Goal: Task Accomplishment & Management: Use online tool/utility

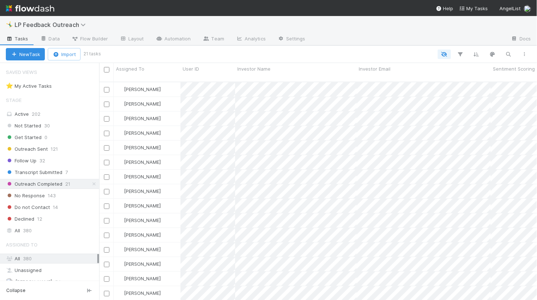
scroll to position [224, 438]
click at [179, 40] on link "Automation" at bounding box center [173, 40] width 47 height 12
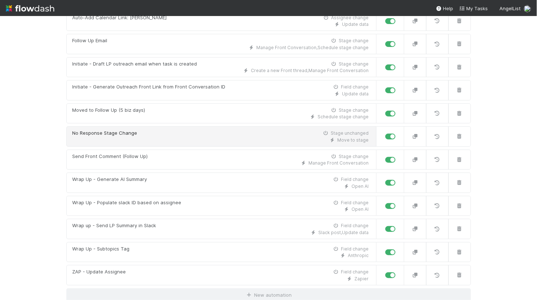
scroll to position [249, 0]
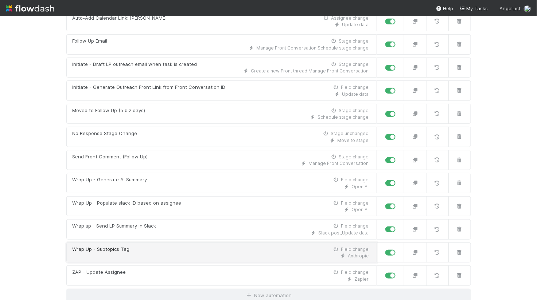
click at [133, 247] on div "Wrap Up - Subtopics Tag Field change" at bounding box center [221, 249] width 296 height 7
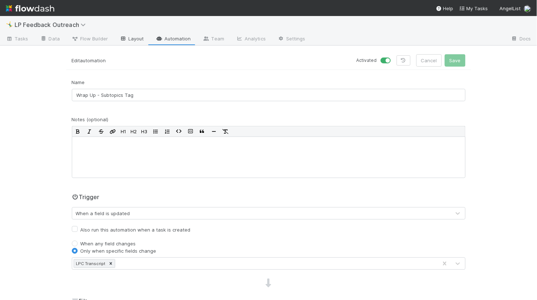
click at [136, 38] on link "Layout" at bounding box center [132, 40] width 36 height 12
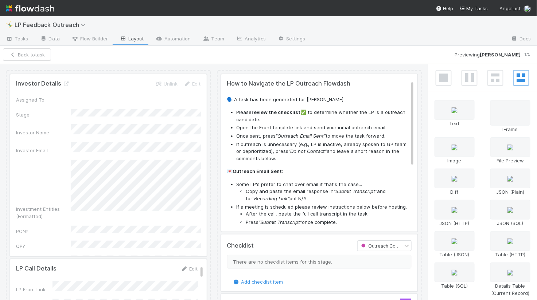
click at [176, 32] on div "🤸‍♂️ LP Feedback Outreach" at bounding box center [268, 24] width 537 height 17
click at [176, 38] on link "Automation" at bounding box center [173, 40] width 47 height 12
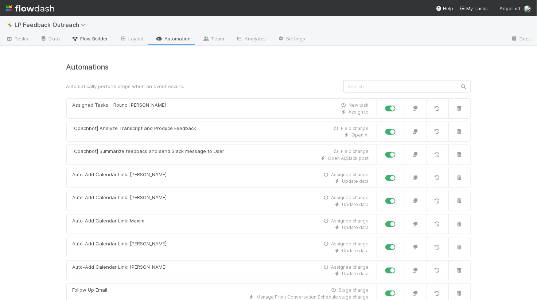
click at [97, 36] on span "Flow Builder" at bounding box center [89, 38] width 36 height 7
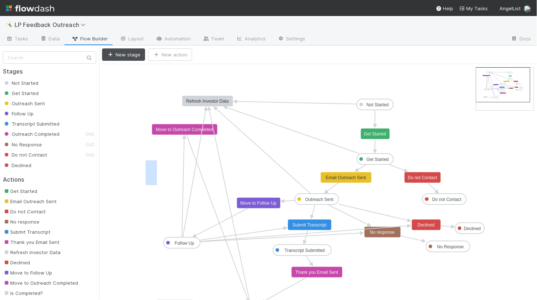
drag, startPoint x: 157, startPoint y: 185, endPoint x: 146, endPoint y: 161, distance: 26.4
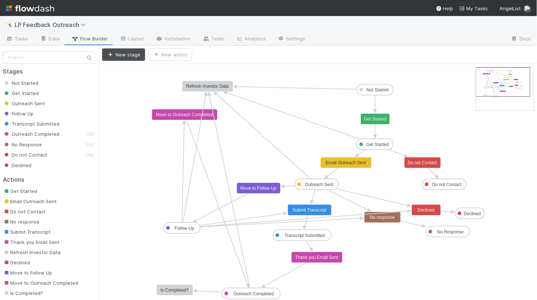
click at [204, 88] on text "Refresh Investor Data" at bounding box center [207, 86] width 43 height 5
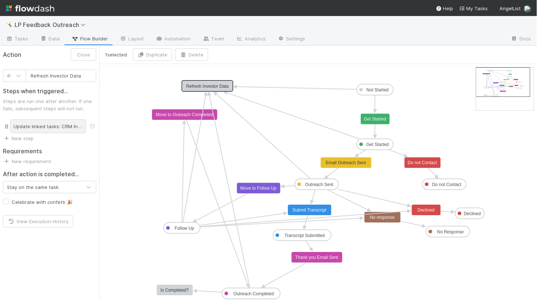
click at [47, 130] on div "Update linked tasks: CRM Investor" at bounding box center [48, 127] width 76 height 14
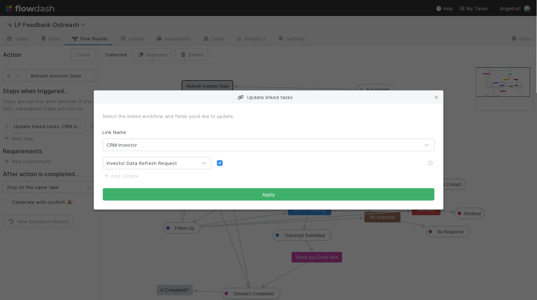
click at [171, 78] on div "Update linked tasks Select the linked workflow and fields you’d like to update.…" at bounding box center [268, 150] width 537 height 300
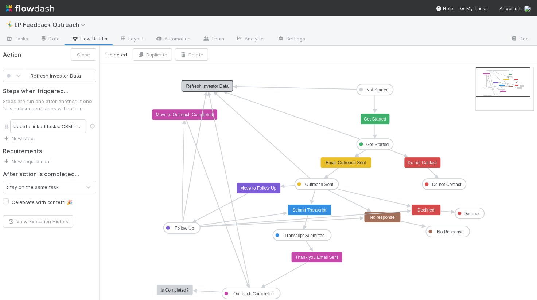
click at [199, 87] on text "Refresh Investor Data" at bounding box center [207, 86] width 43 height 5
click at [55, 122] on div "Update linked tasks: CRM Investor" at bounding box center [48, 127] width 76 height 14
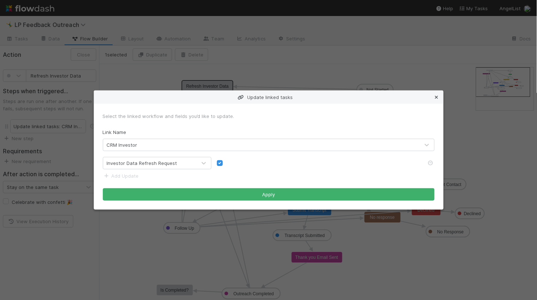
click at [436, 97] on icon at bounding box center [436, 97] width 7 height 5
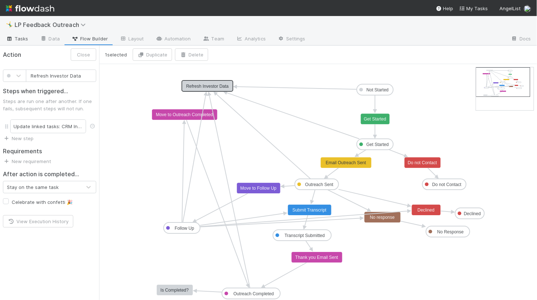
click at [17, 41] on span "Tasks" at bounding box center [17, 38] width 23 height 7
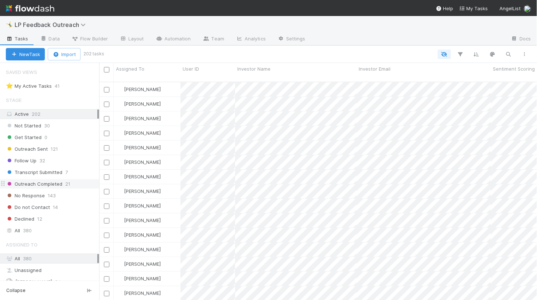
click at [37, 184] on span "Outreach Completed" at bounding box center [34, 184] width 57 height 9
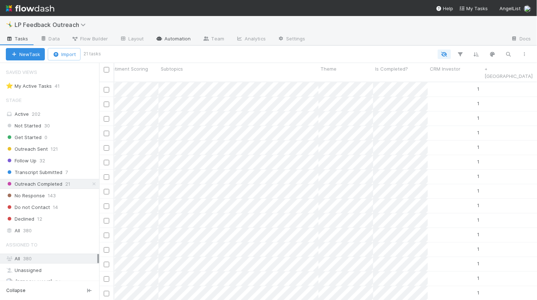
click at [163, 42] on link "Automation" at bounding box center [173, 40] width 47 height 12
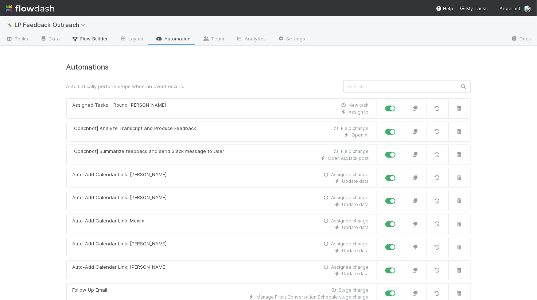
click at [94, 38] on span "Flow Builder" at bounding box center [89, 38] width 36 height 7
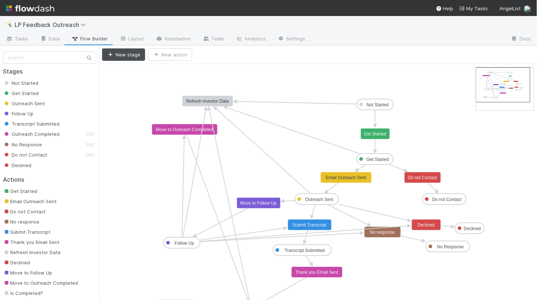
click at [191, 102] on text "Refresh Investor Data" at bounding box center [207, 101] width 43 height 5
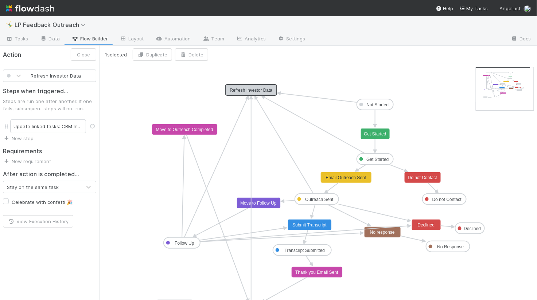
drag, startPoint x: 196, startPoint y: 101, endPoint x: 237, endPoint y: 87, distance: 43.1
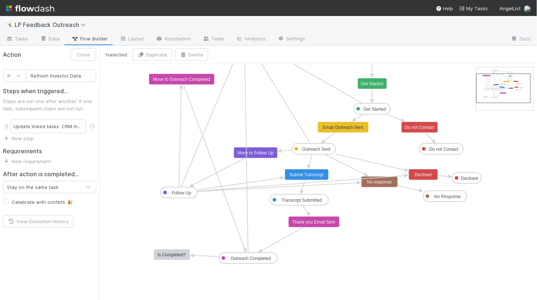
drag, startPoint x: 507, startPoint y: 78, endPoint x: 508, endPoint y: 84, distance: 6.2
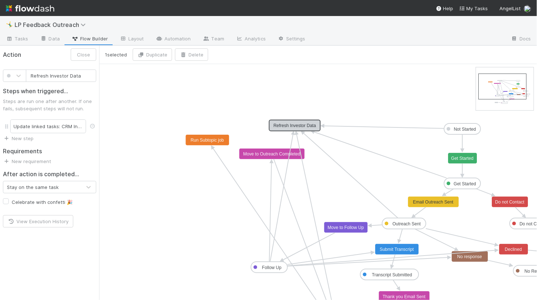
drag, startPoint x: 509, startPoint y: 81, endPoint x: 511, endPoint y: 87, distance: 6.4
click at [20, 34] on link "Tasks" at bounding box center [17, 40] width 34 height 12
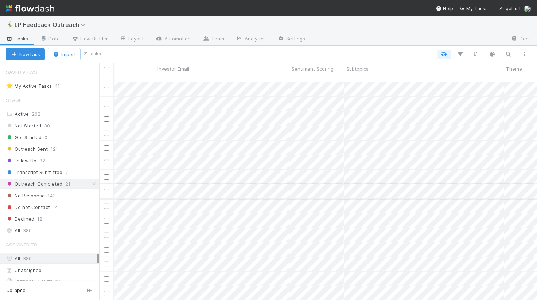
scroll to position [0, 348]
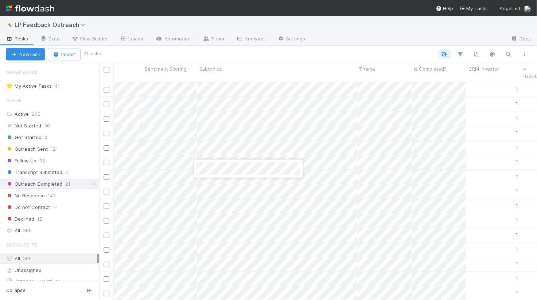
click at [184, 176] on div at bounding box center [268, 150] width 537 height 300
click at [232, 55] on div at bounding box center [316, 54] width 433 height 9
click at [370, 166] on div at bounding box center [268, 150] width 537 height 300
click at [312, 59] on div "New Task Import 21 tasks" at bounding box center [268, 54] width 537 height 17
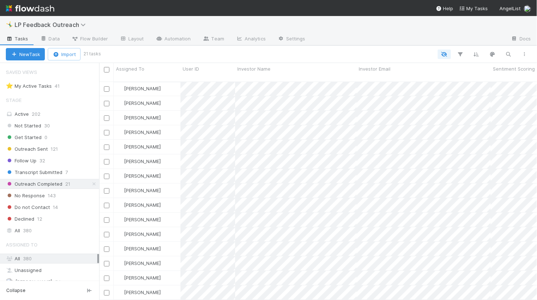
scroll to position [72, 0]
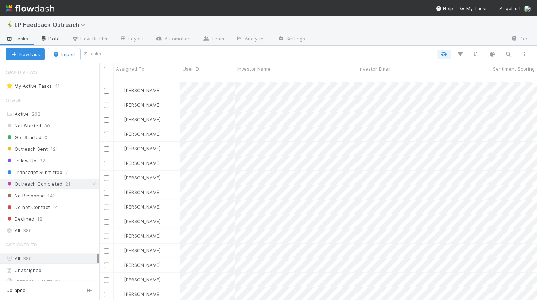
click at [44, 35] on link "Data" at bounding box center [49, 40] width 31 height 12
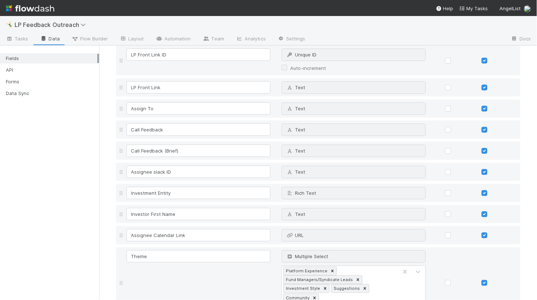
scroll to position [441, 0]
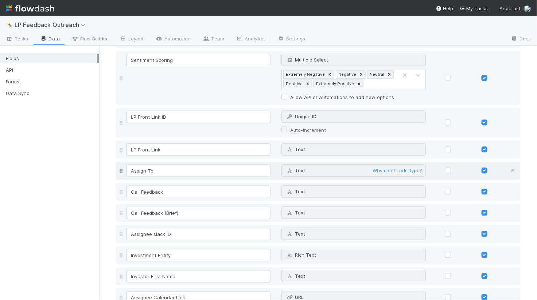
click at [513, 170] on icon at bounding box center [513, 171] width 7 height 5
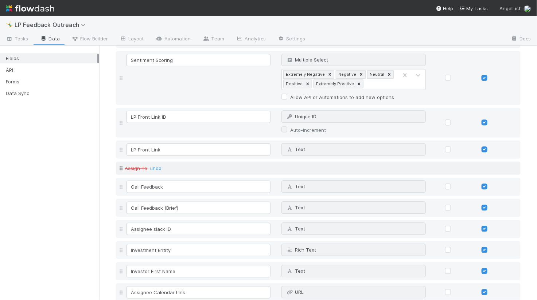
scroll to position [716, 0]
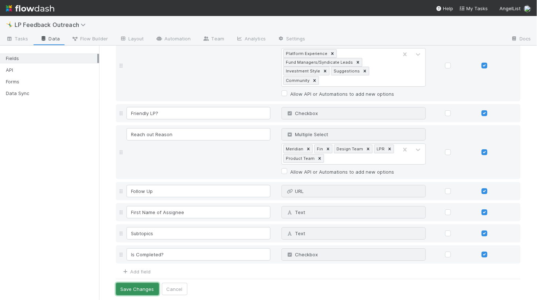
click at [145, 285] on button "Save Changes" at bounding box center [137, 289] width 43 height 12
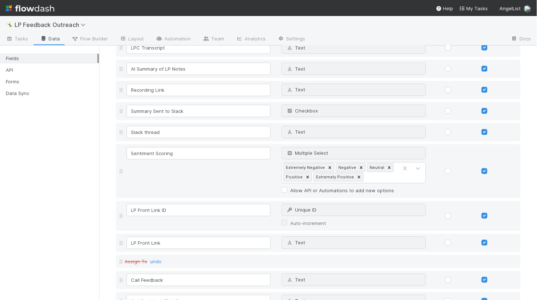
scroll to position [412, 0]
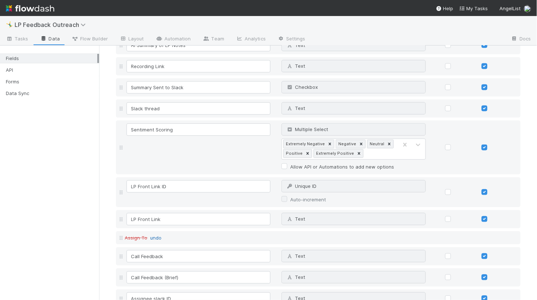
click at [157, 236] on link "undo" at bounding box center [156, 238] width 11 height 6
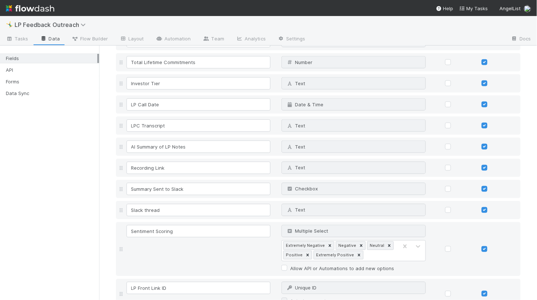
scroll to position [82, 0]
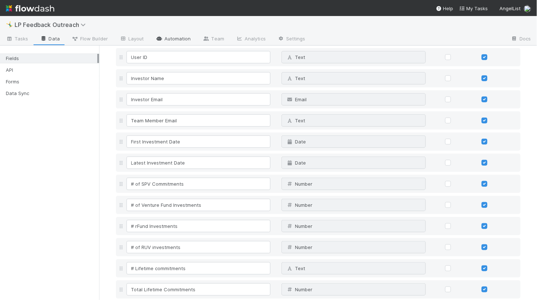
click at [167, 39] on link "Automation" at bounding box center [173, 40] width 47 height 12
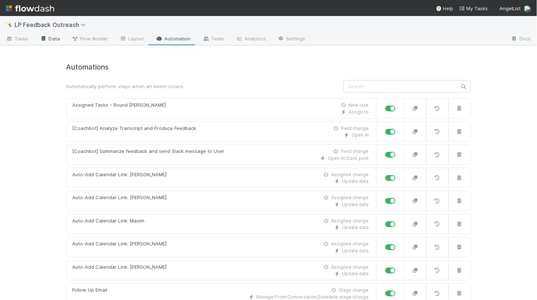
click at [47, 41] on link "Data" at bounding box center [49, 40] width 31 height 12
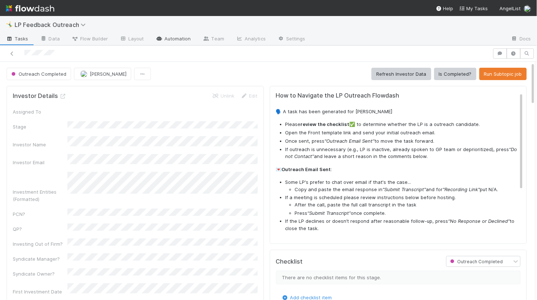
click at [171, 41] on link "Automation" at bounding box center [173, 40] width 47 height 12
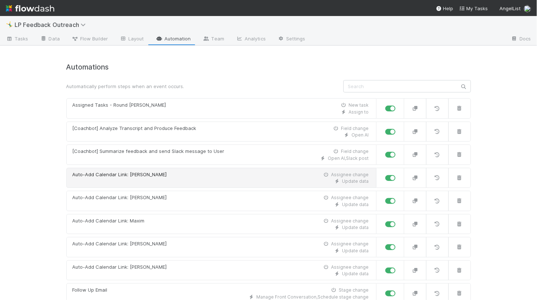
scroll to position [250, 0]
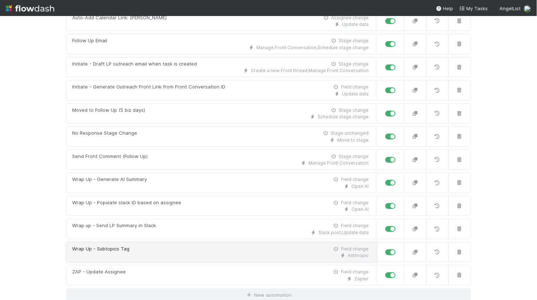
click at [152, 246] on div "Wrap Up - Subtopics Tag Field change" at bounding box center [221, 249] width 296 height 7
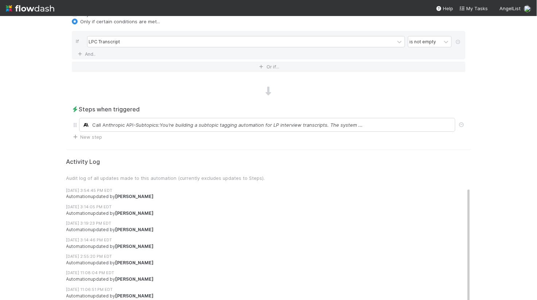
scroll to position [343, 0]
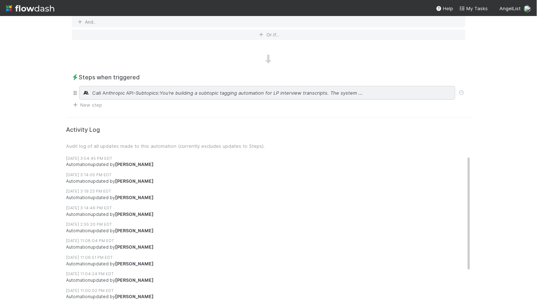
click at [158, 94] on span "- Subtopics:You’re building a subtopic tagging automation for LP interview tran…" at bounding box center [248, 92] width 229 height 7
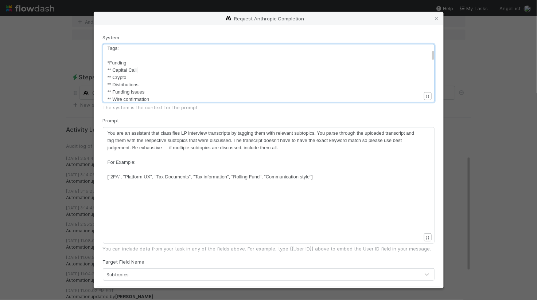
scroll to position [2, 0]
click at [150, 70] on pre "** Capital Call" at bounding box center [265, 70] width 314 height 7
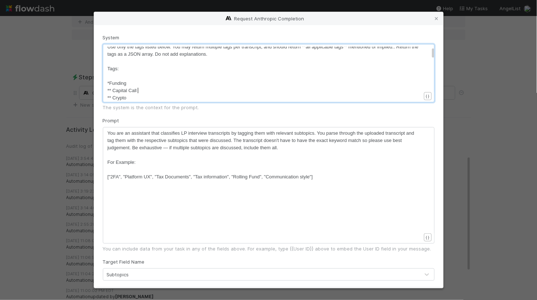
scroll to position [28, 0]
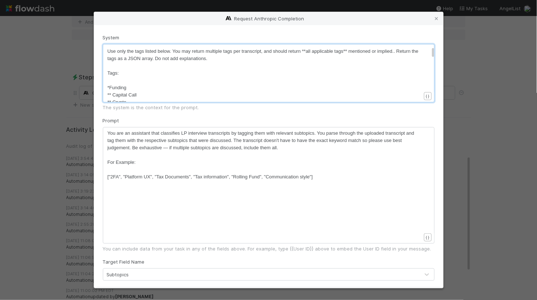
click at [143, 114] on form "System ​ x ​ You’re building a subtopic tagging automation for LP interview tra…" at bounding box center [269, 179] width 332 height 290
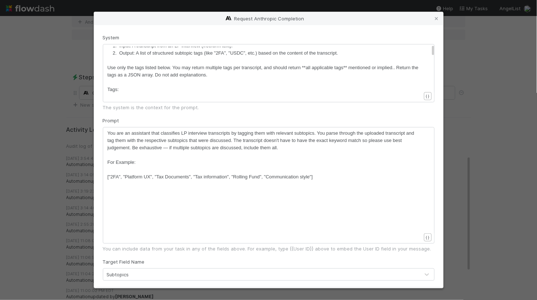
scroll to position [12, 0]
click at [437, 20] on icon at bounding box center [436, 18] width 7 height 5
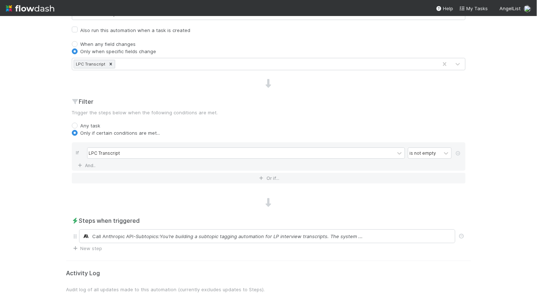
scroll to position [210, 0]
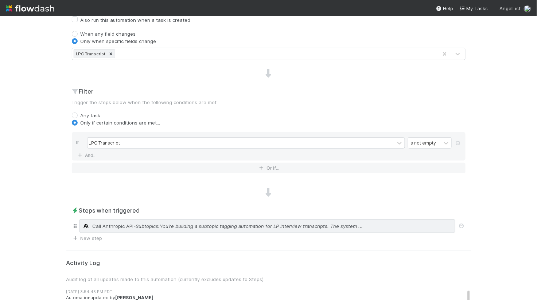
click at [207, 226] on span "- Subtopics:You’re building a subtopic tagging automation for LP interview tran…" at bounding box center [248, 226] width 229 height 7
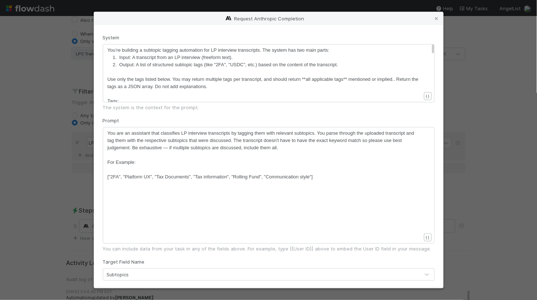
scroll to position [2, 0]
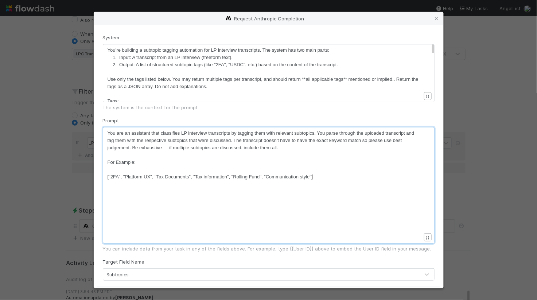
click at [144, 197] on div "xxxxxxxxxx You are an assistant that classifies LP interview transcripts by tag…" at bounding box center [274, 195] width 332 height 130
type textarea "Here is the text:"
type textarea "["
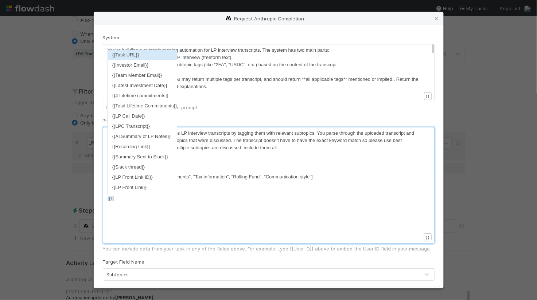
scroll to position [2, 12]
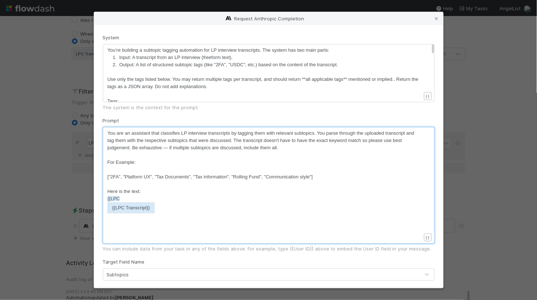
type textarea "{{LPC"
click at [142, 209] on li "{{LPC Transcript}}" at bounding box center [131, 208] width 46 height 10
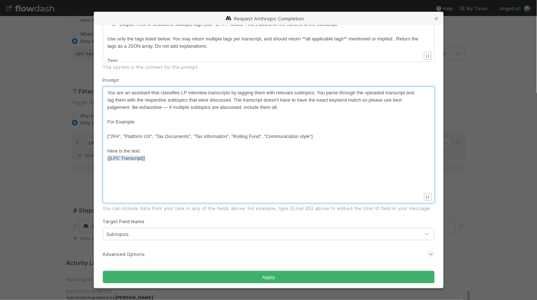
scroll to position [44, 0]
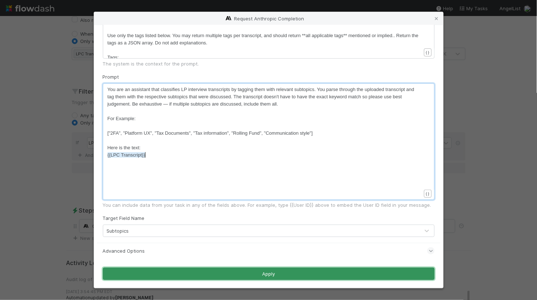
click at [186, 274] on button "Apply" at bounding box center [269, 274] width 332 height 12
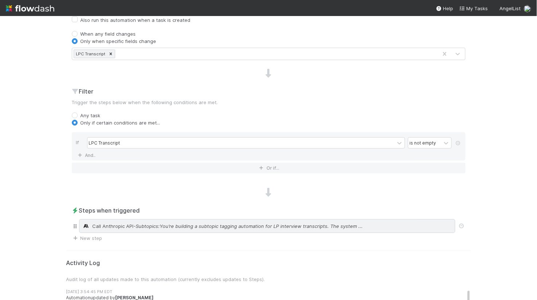
scroll to position [0, 0]
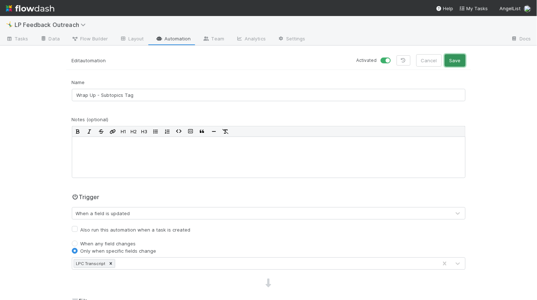
click at [454, 62] on button "Save" at bounding box center [455, 60] width 21 height 12
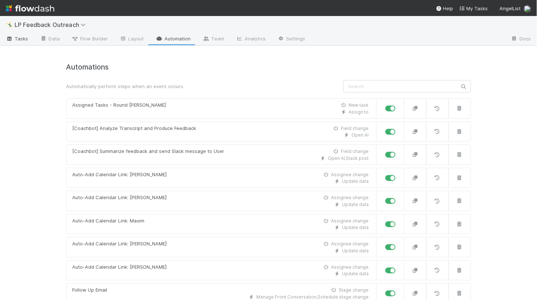
click at [21, 39] on span "Tasks" at bounding box center [17, 38] width 23 height 7
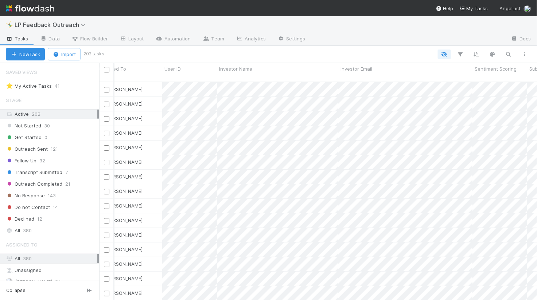
scroll to position [0, 7]
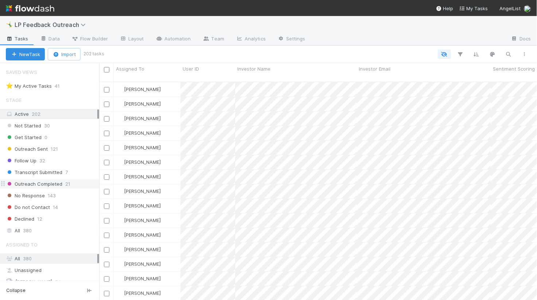
click at [61, 184] on div "Outreach Completed 21" at bounding box center [52, 184] width 93 height 9
click at [167, 156] on div "[PERSON_NAME]" at bounding box center [147, 162] width 67 height 14
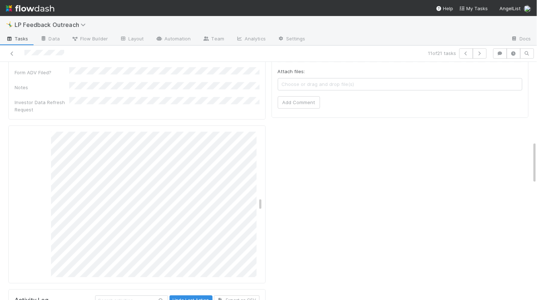
scroll to position [944, 0]
